Goal: Entertainment & Leisure: Consume media (video, audio)

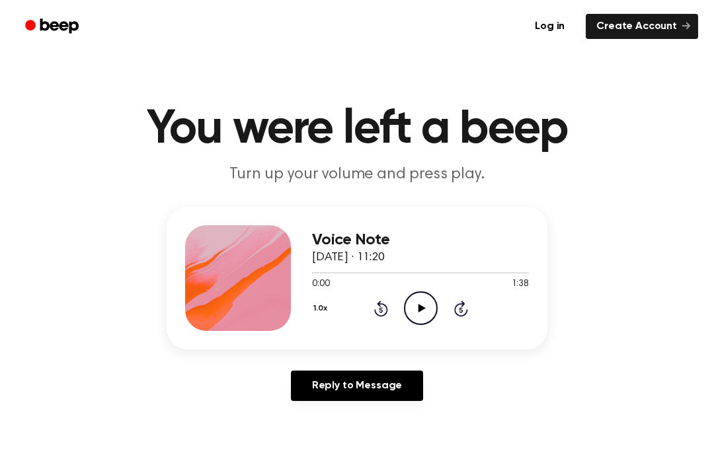
click at [418, 303] on icon "Play Audio" at bounding box center [421, 309] width 34 height 34
click at [422, 307] on icon at bounding box center [421, 308] width 6 height 9
click at [420, 303] on icon "Play Audio" at bounding box center [421, 309] width 34 height 34
click at [416, 303] on icon "Pause Audio" at bounding box center [421, 309] width 34 height 34
click at [338, 270] on span at bounding box center [341, 273] width 11 height 11
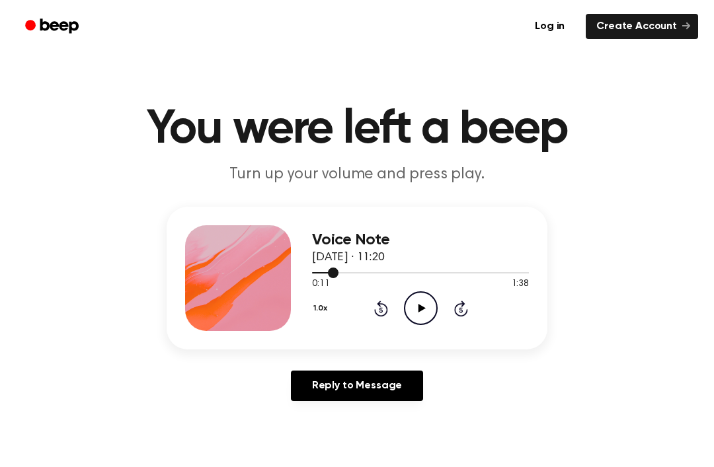
click at [415, 303] on icon "Play Audio" at bounding box center [421, 309] width 34 height 34
click at [406, 311] on icon "Pause Audio" at bounding box center [421, 309] width 34 height 34
click at [422, 303] on icon "Play Audio" at bounding box center [421, 309] width 34 height 34
click at [427, 316] on icon "Pause Audio" at bounding box center [421, 309] width 34 height 34
click at [424, 303] on icon "Play Audio" at bounding box center [421, 309] width 34 height 34
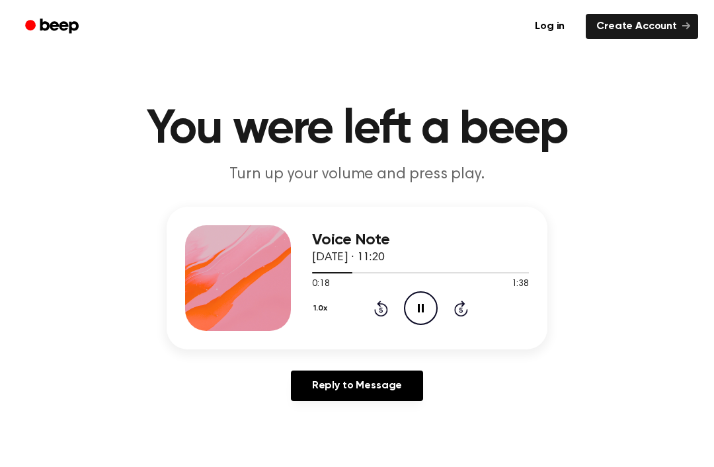
click at [334, 264] on div "Voice Note 10 October 2025 · 11:20" at bounding box center [420, 249] width 217 height 36
click at [335, 274] on div at bounding box center [420, 272] width 217 height 11
click at [421, 299] on icon "Pause Audio" at bounding box center [421, 309] width 34 height 34
